Goal: Find specific page/section: Find specific page/section

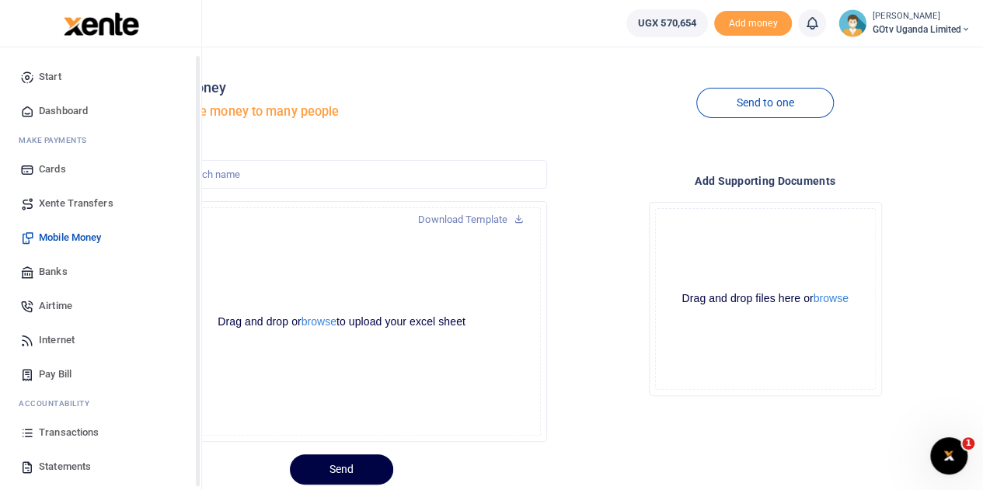
scroll to position [64, 0]
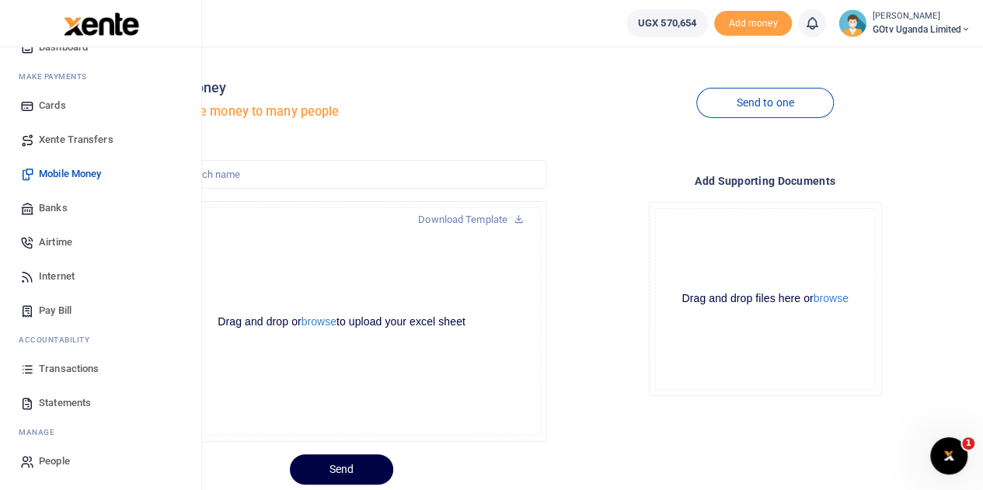
click at [73, 404] on span "Statements" at bounding box center [65, 403] width 52 height 16
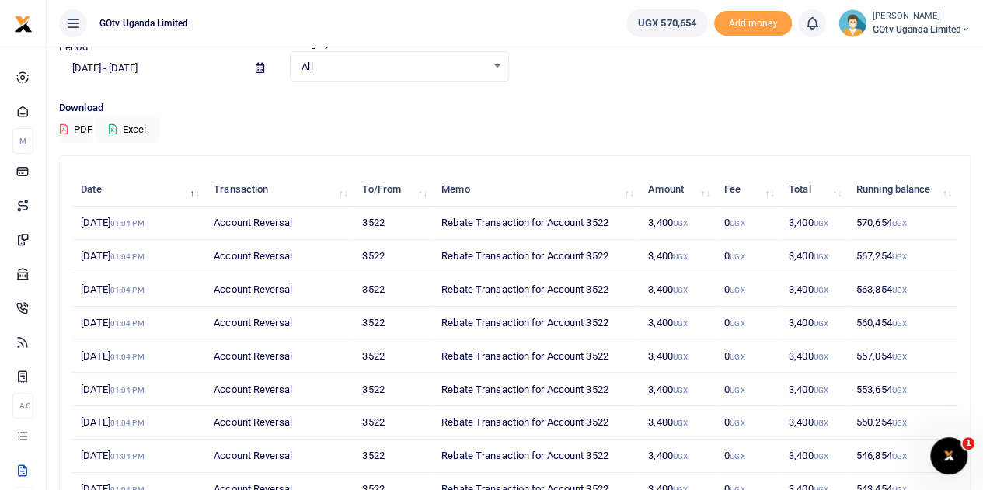
scroll to position [64, 0]
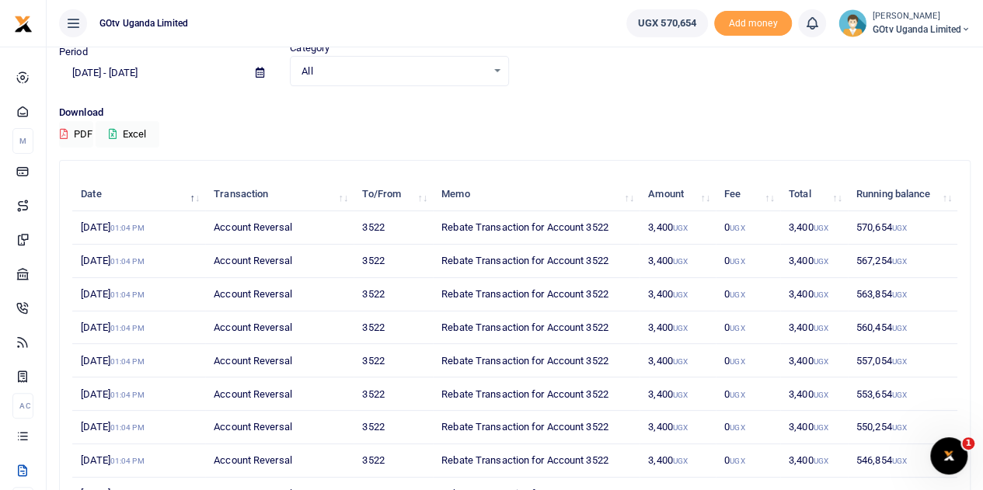
click at [898, 30] on span "GOtv Uganda Limited" at bounding box center [921, 30] width 98 height 14
click at [907, 53] on link "Switch accounts" at bounding box center [912, 57] width 123 height 22
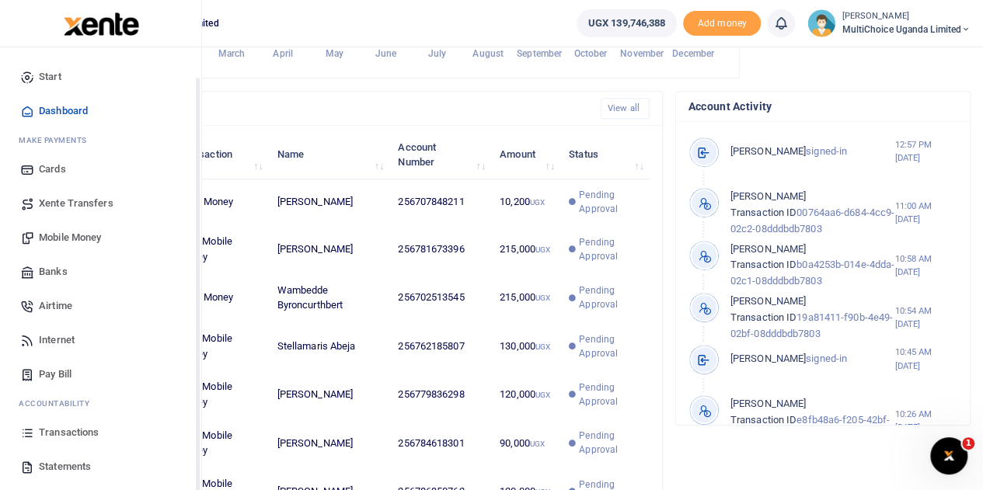
scroll to position [64, 0]
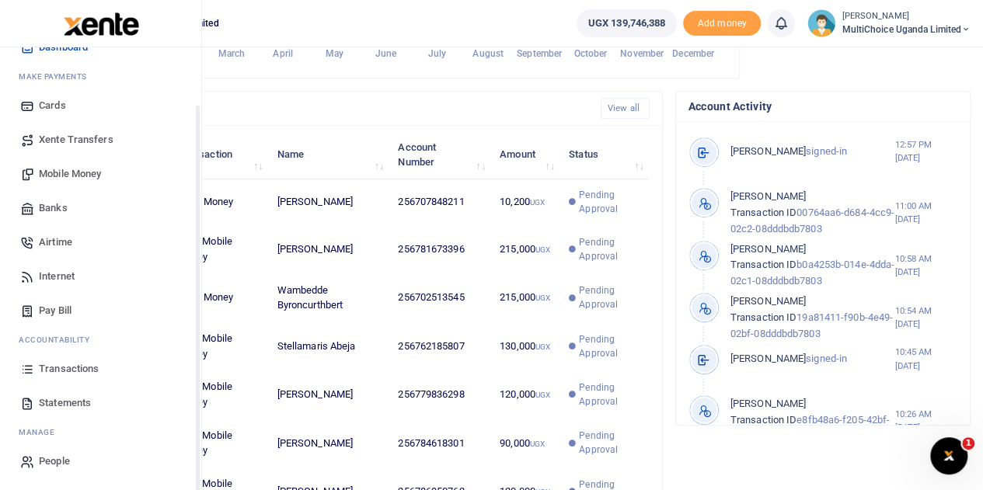
click at [59, 394] on link "Statements" at bounding box center [100, 403] width 176 height 34
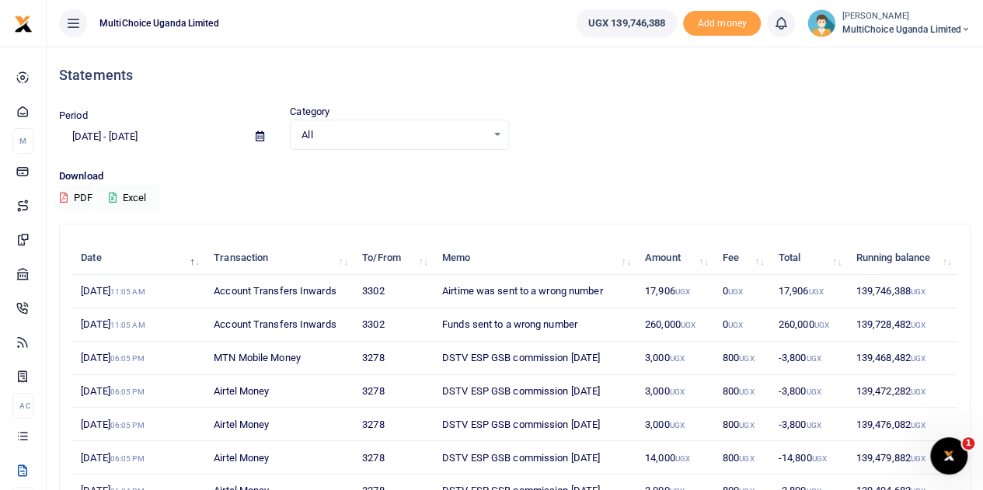
click at [918, 21] on small "[PERSON_NAME]" at bounding box center [905, 16] width 129 height 13
